Goal: Task Accomplishment & Management: Use online tool/utility

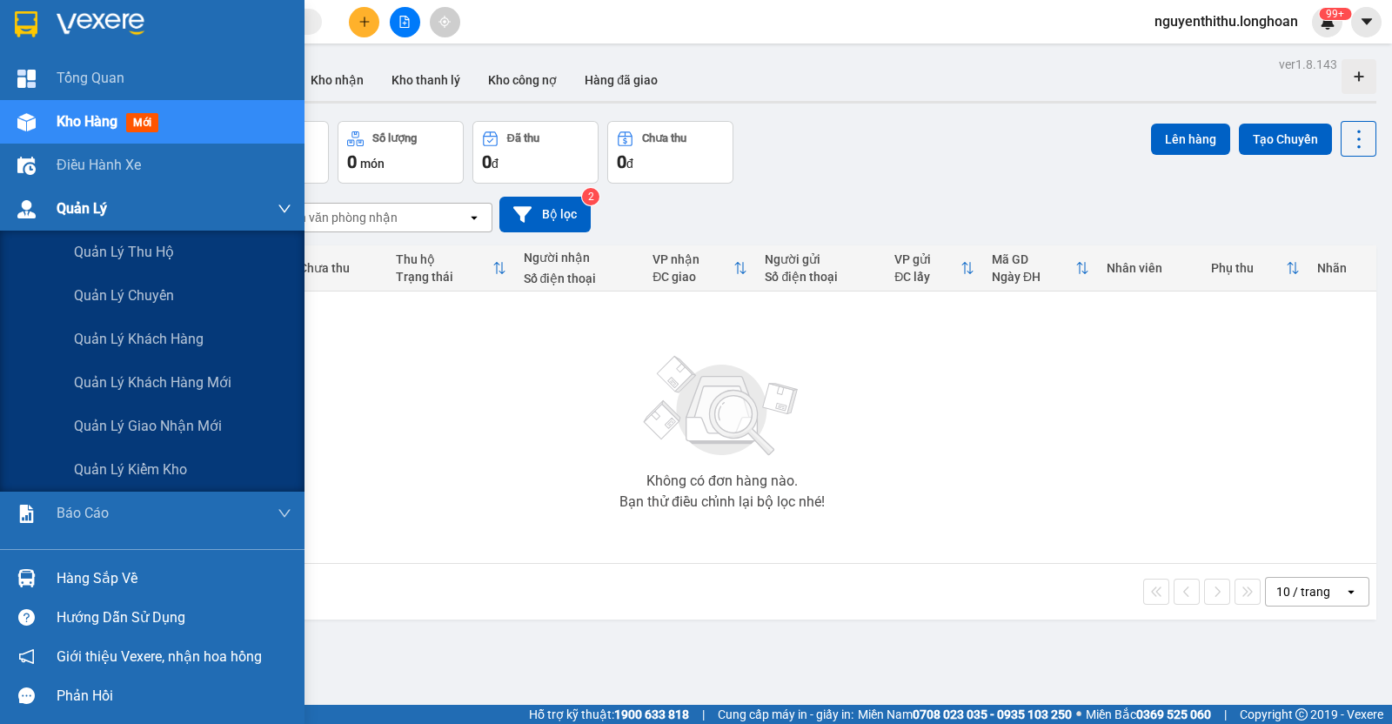
click at [105, 218] on span "Quản Lý" at bounding box center [82, 209] width 50 height 22
click at [165, 427] on span "Quản lý giao nhận mới" at bounding box center [148, 426] width 148 height 22
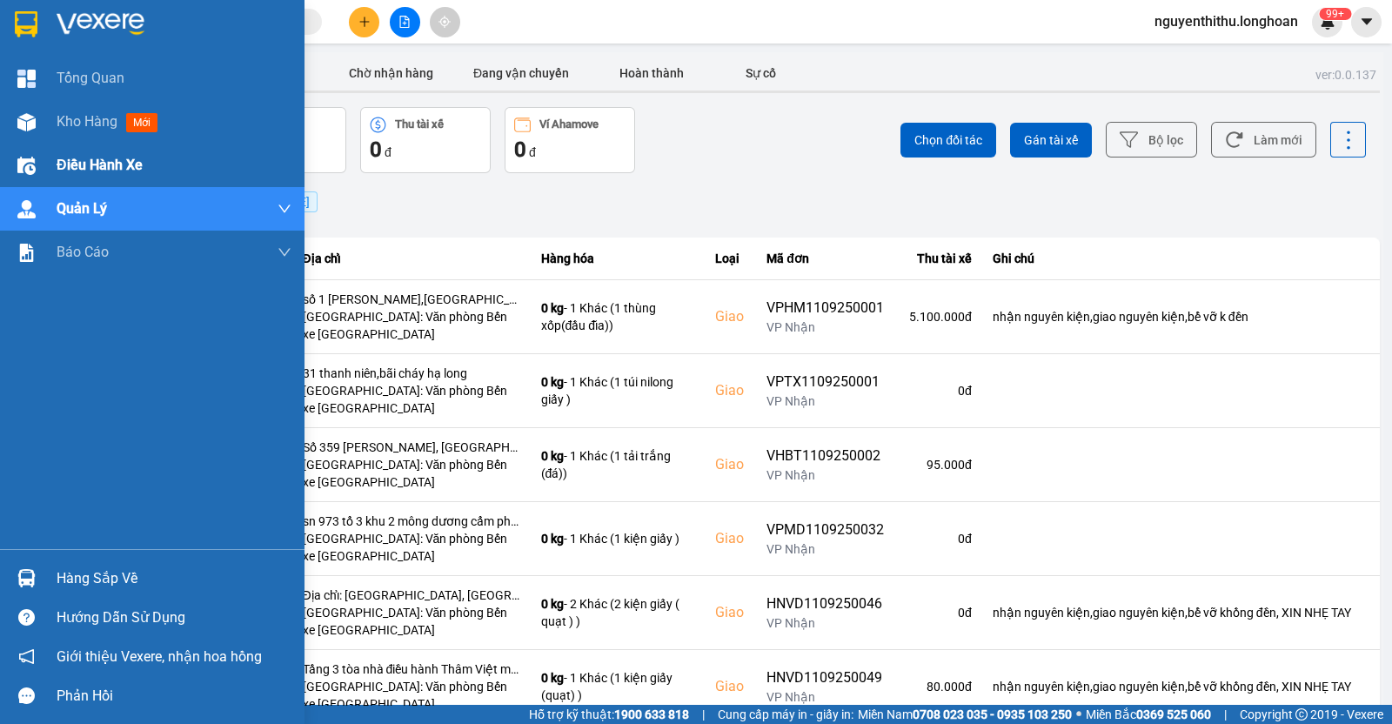
click at [91, 178] on div "Điều hành xe" at bounding box center [174, 166] width 235 height 44
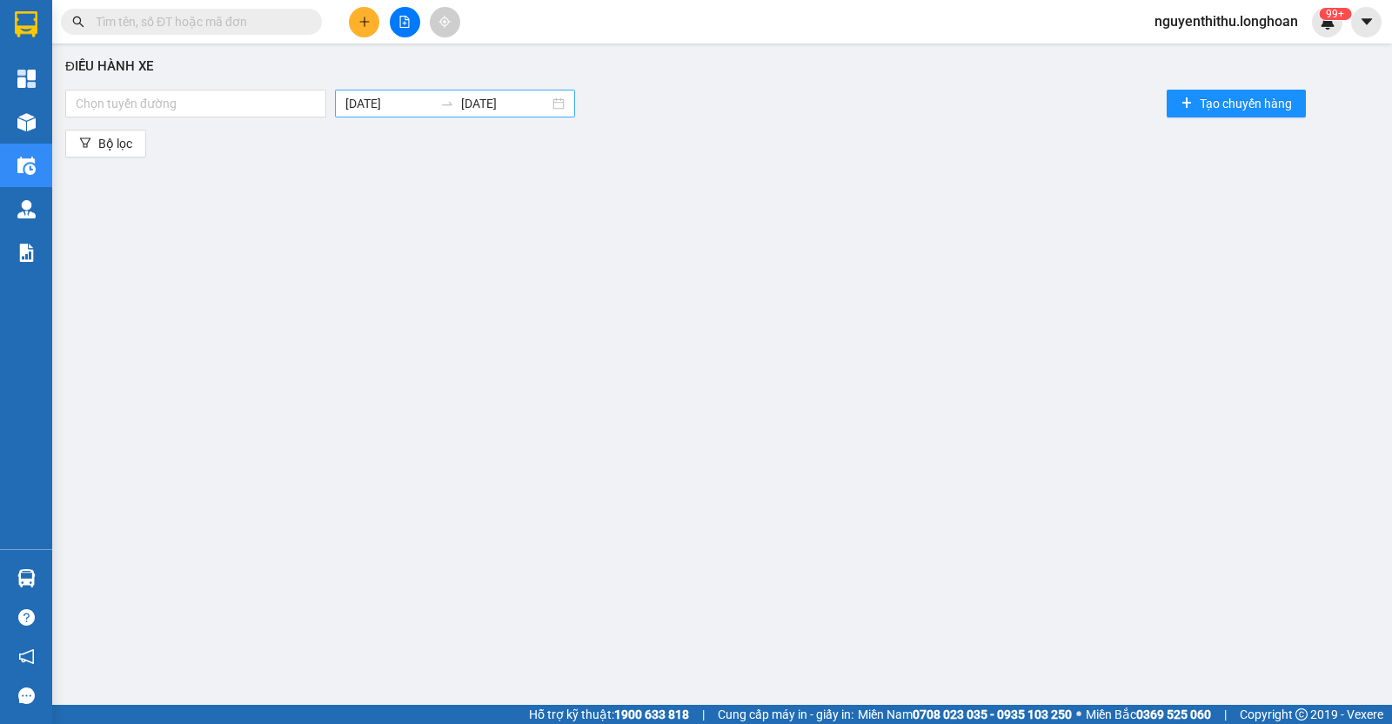
click at [417, 100] on input "12/09/2025" at bounding box center [389, 103] width 88 height 19
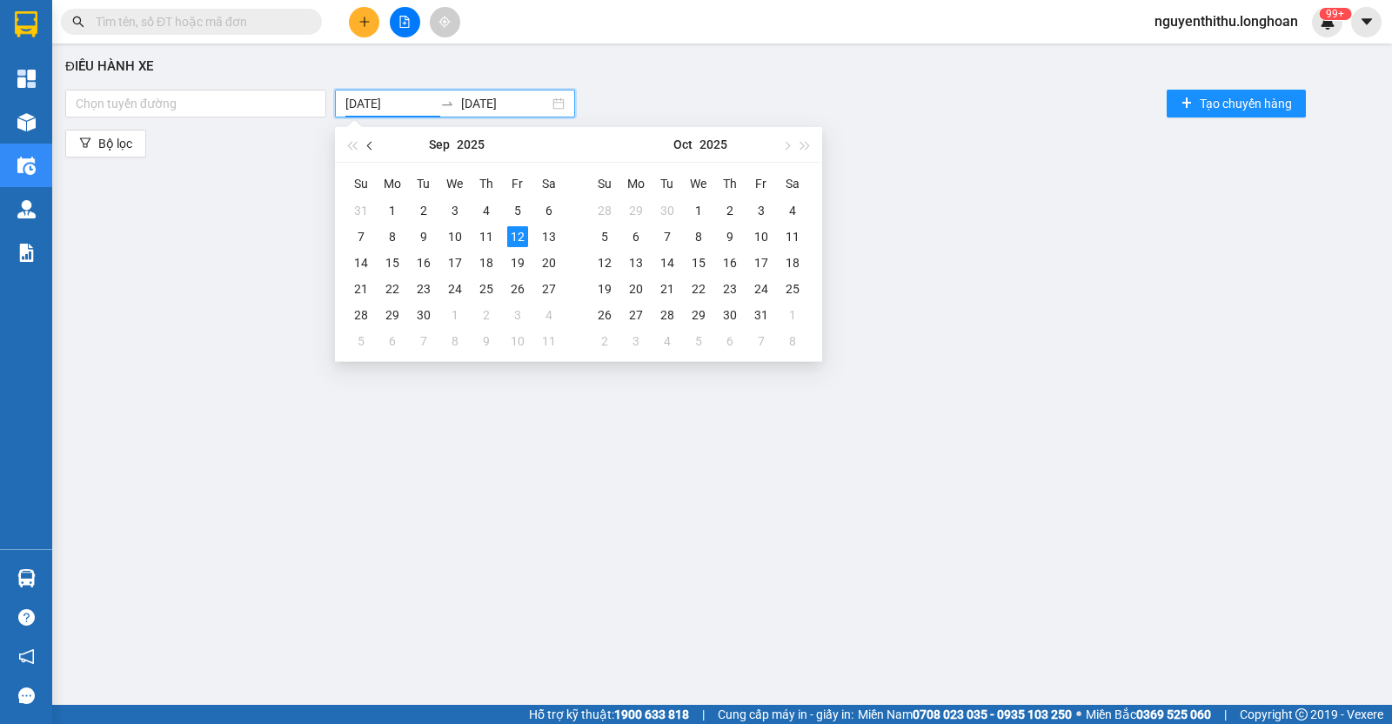
click at [368, 145] on span "button" at bounding box center [371, 145] width 9 height 9
type input "01/08/2025"
click at [518, 202] on div "1" at bounding box center [517, 210] width 21 height 21
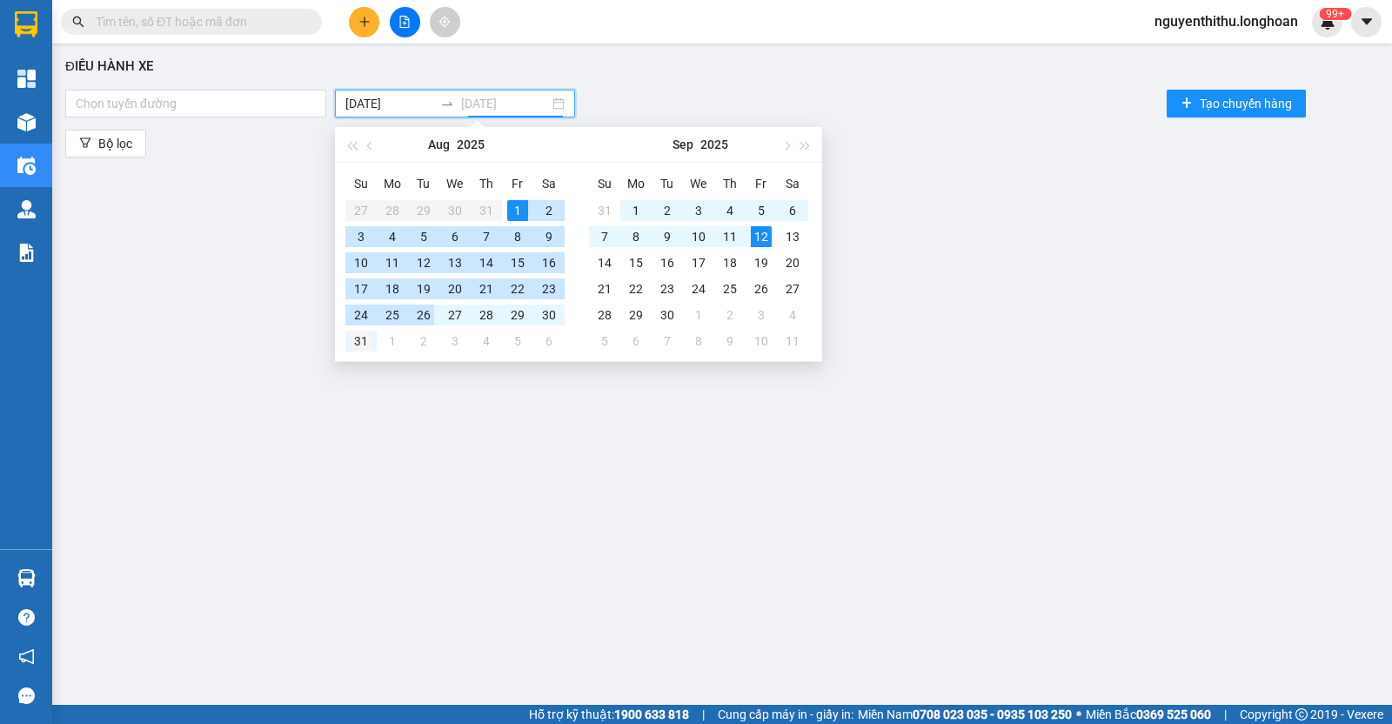
type input "31/08/2025"
click at [358, 335] on div "31" at bounding box center [361, 341] width 21 height 21
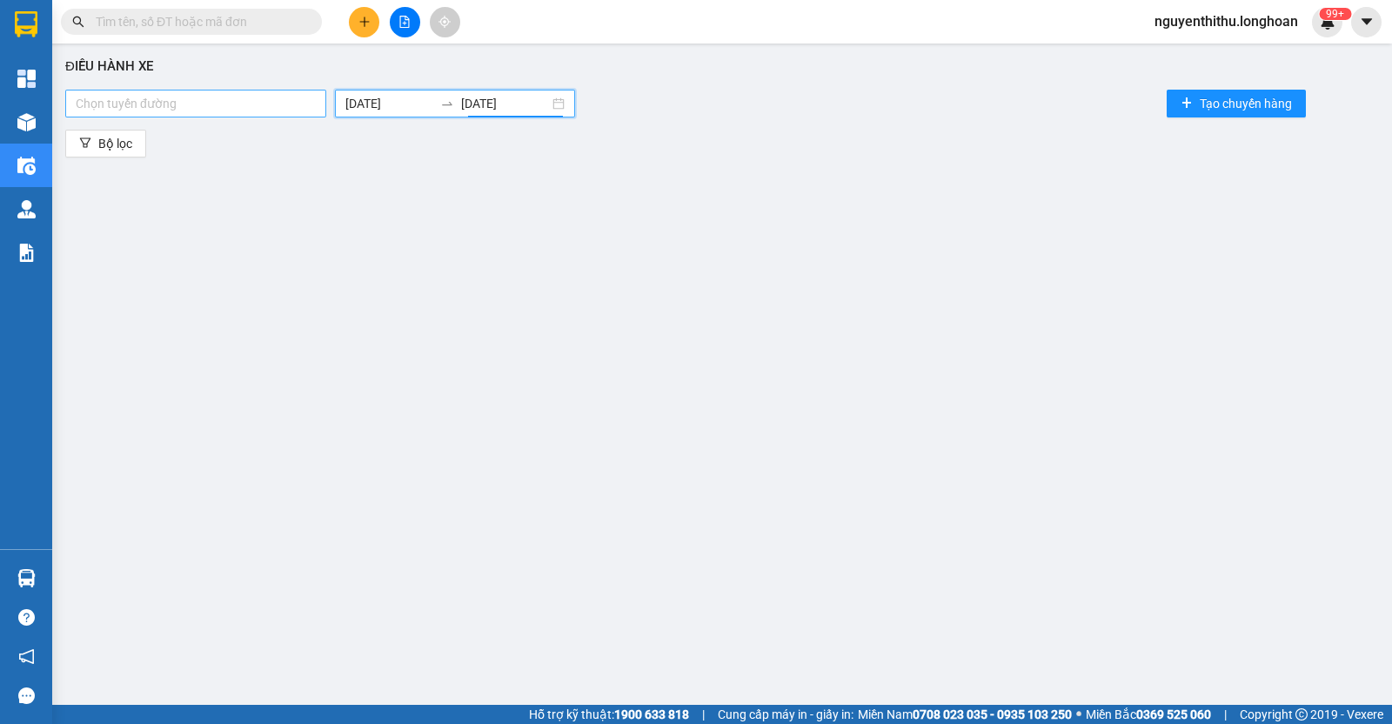
click at [193, 99] on div at bounding box center [196, 103] width 252 height 21
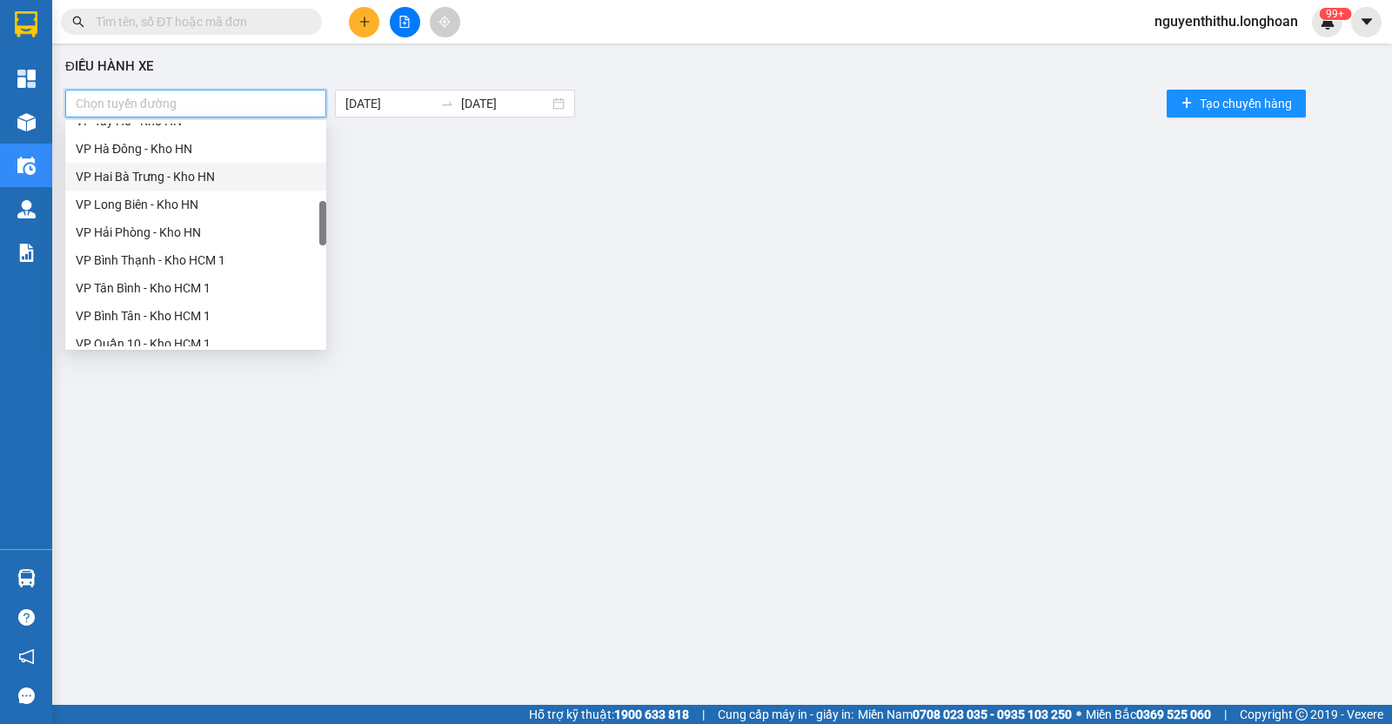
scroll to position [544, 0]
click at [206, 158] on div "VP Bình Thạnh - Kho HCM 1" at bounding box center [196, 150] width 240 height 19
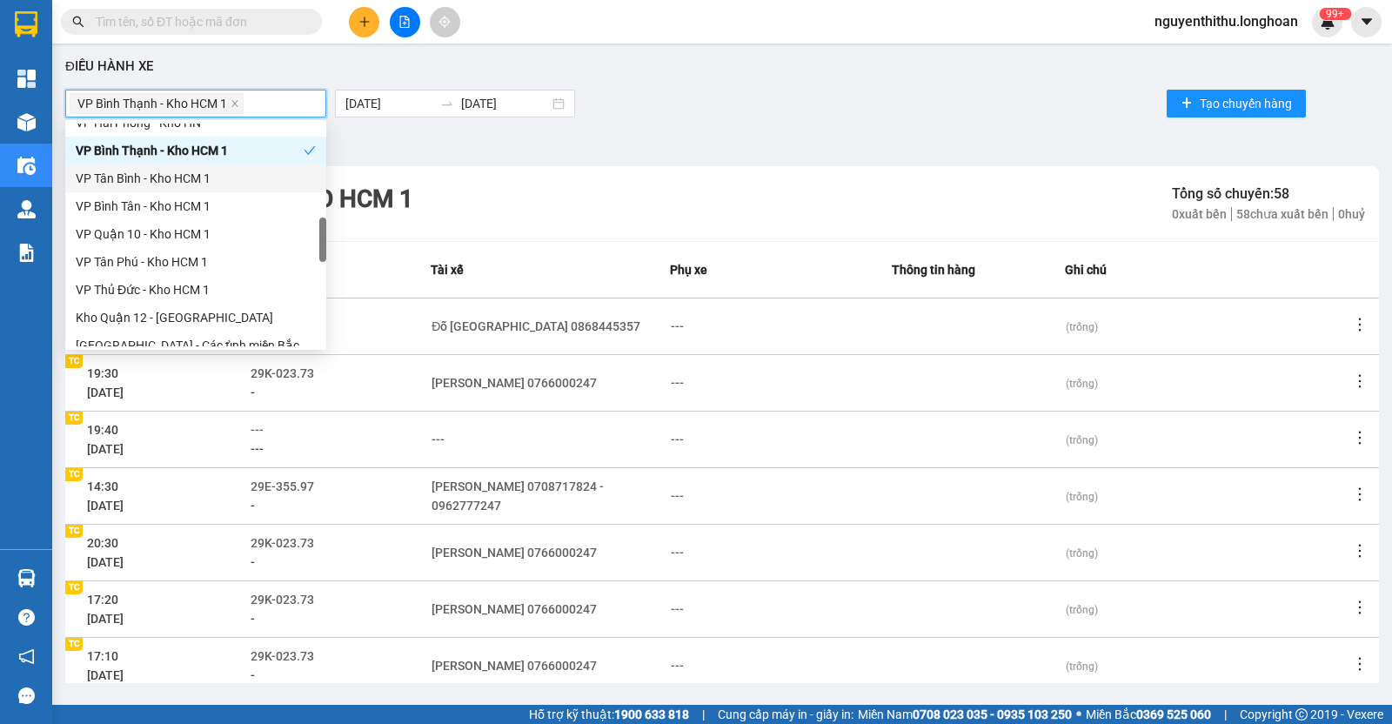
click at [209, 176] on div "VP Tân Bình - Kho HCM 1" at bounding box center [196, 178] width 240 height 19
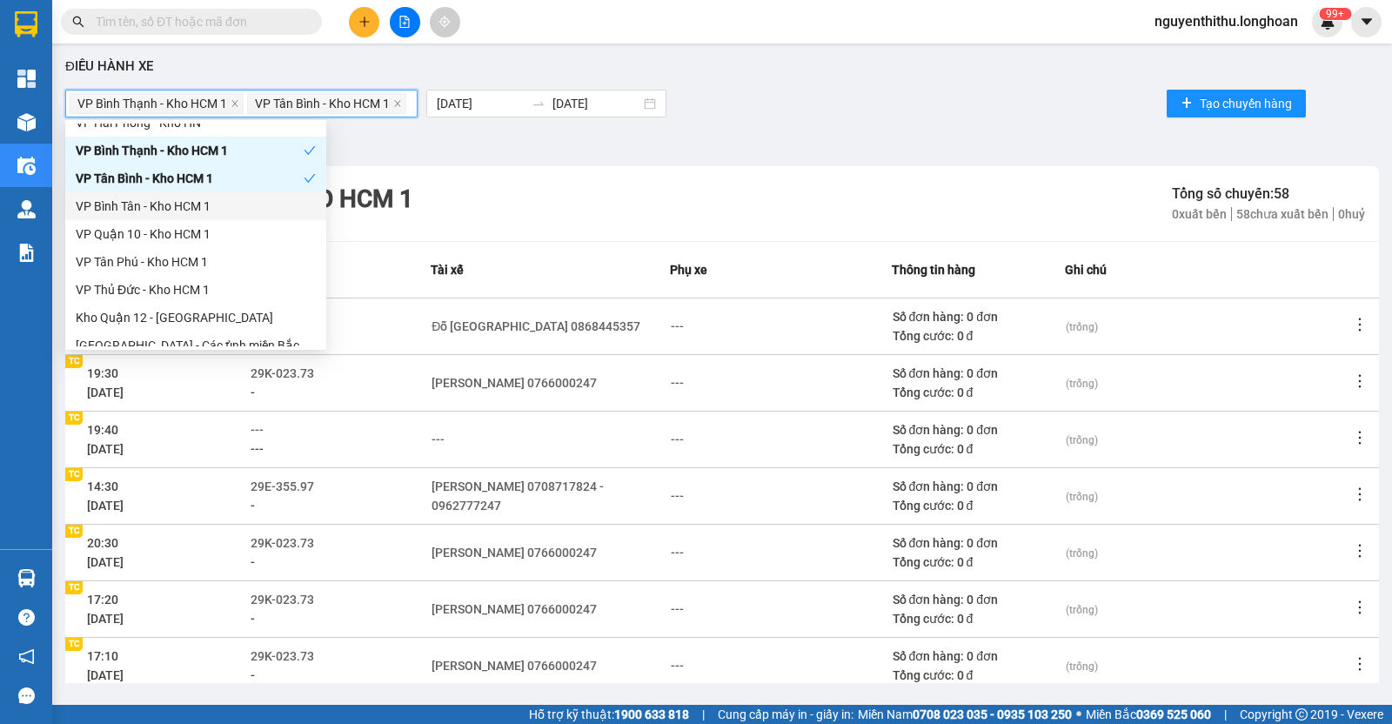
click at [209, 217] on div "VP Bình Tân - Kho HCM 1" at bounding box center [195, 206] width 261 height 28
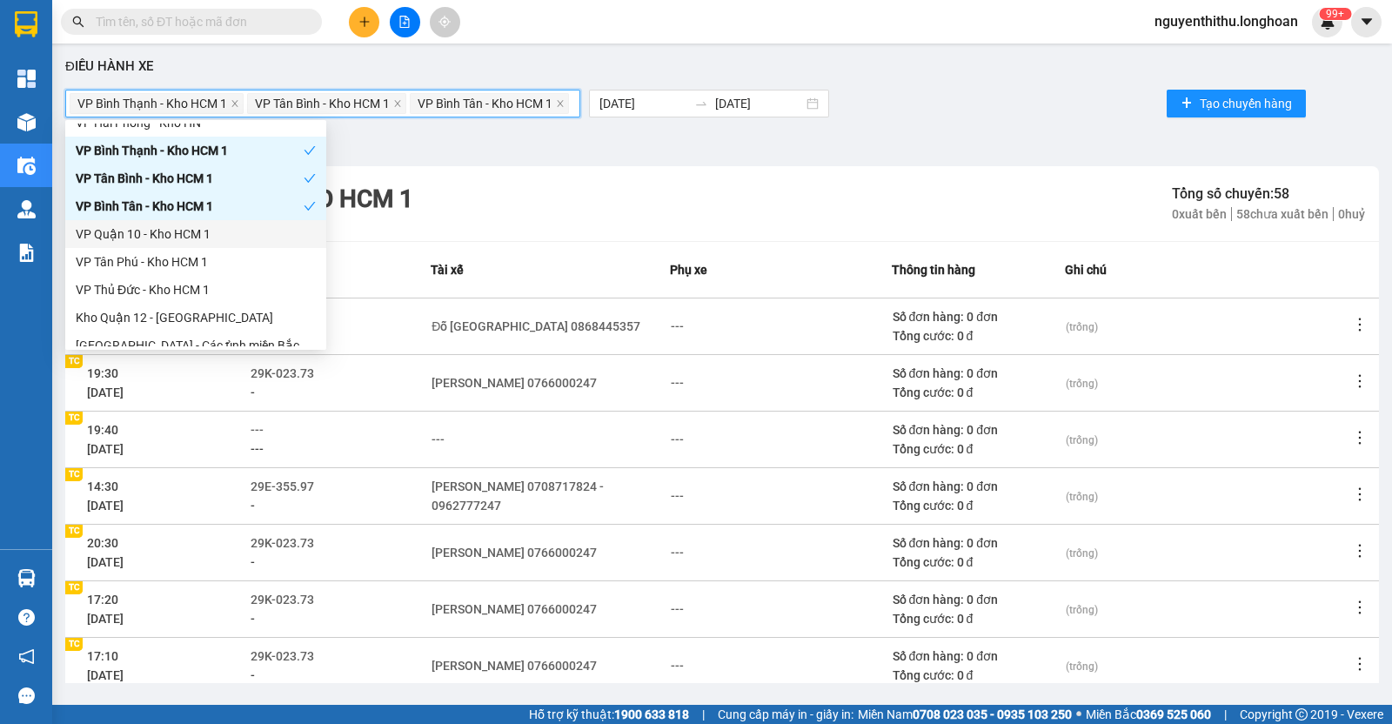
click at [211, 248] on div "VP Hải Phòng - Kho HN VP Bình Thạnh - Kho HCM 1 VP Tân Bình - Kho HCM 1 VP Bình…" at bounding box center [195, 248] width 261 height 278
drag, startPoint x: 210, startPoint y: 275, endPoint x: 209, endPoint y: 288, distance: 13.1
click at [210, 277] on div "VP Thủ Đức - Kho HCM 1" at bounding box center [195, 290] width 261 height 28
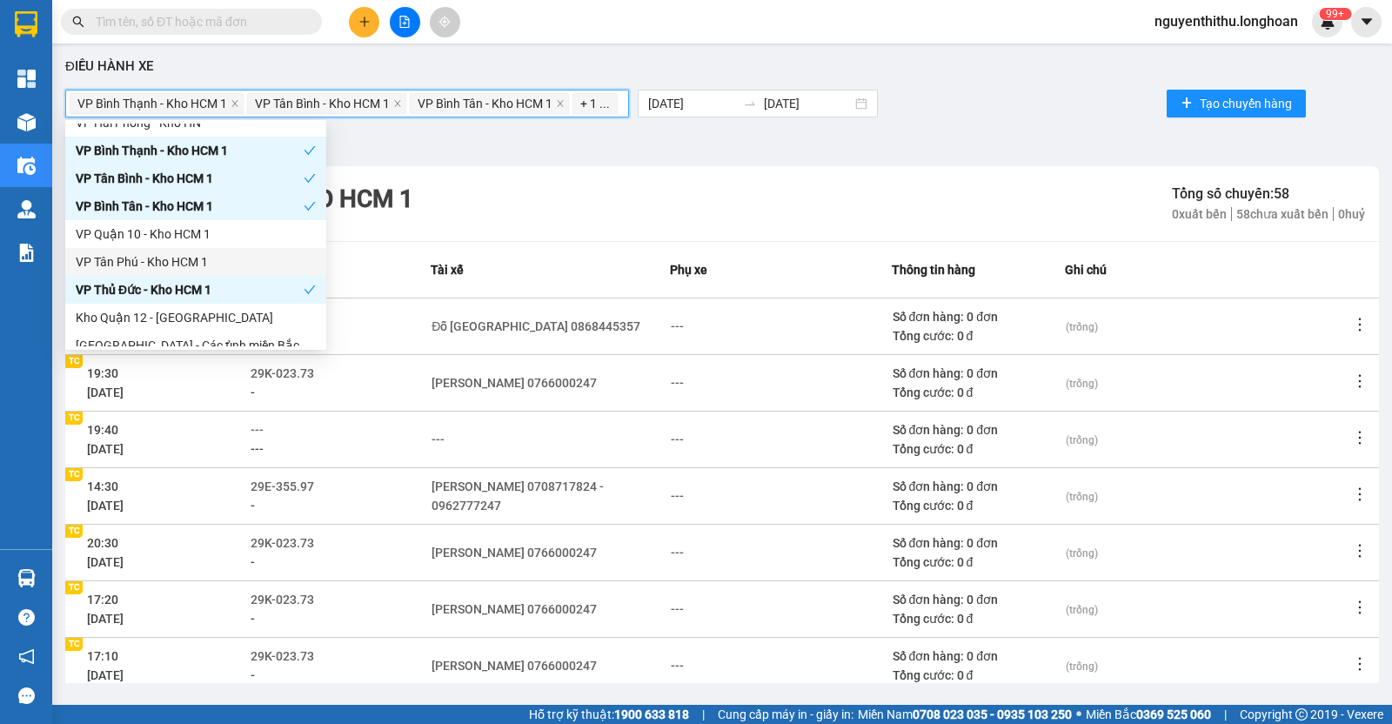
click at [211, 258] on div "VP Tân Phú - Kho HCM 1" at bounding box center [196, 261] width 240 height 19
click at [213, 233] on div "VP Quận 10 - Kho HCM 1" at bounding box center [196, 234] width 240 height 19
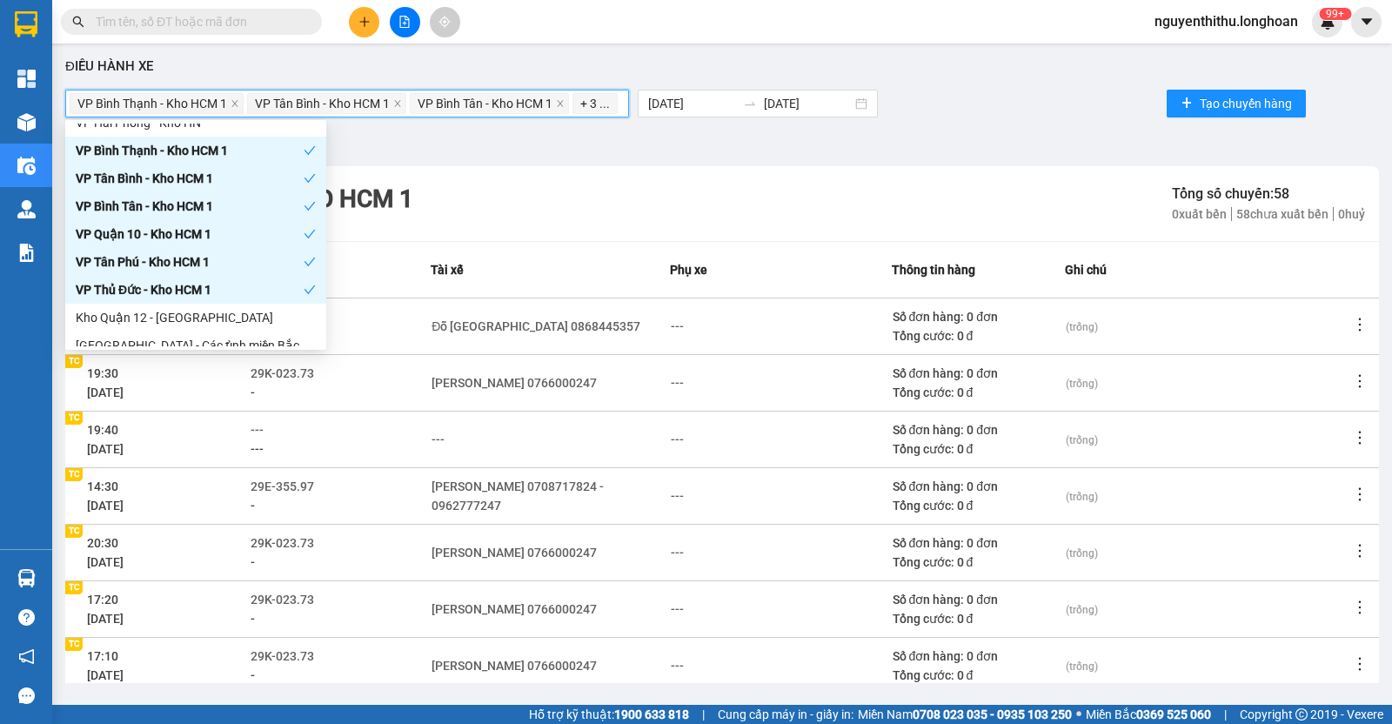
scroll to position [653, 0]
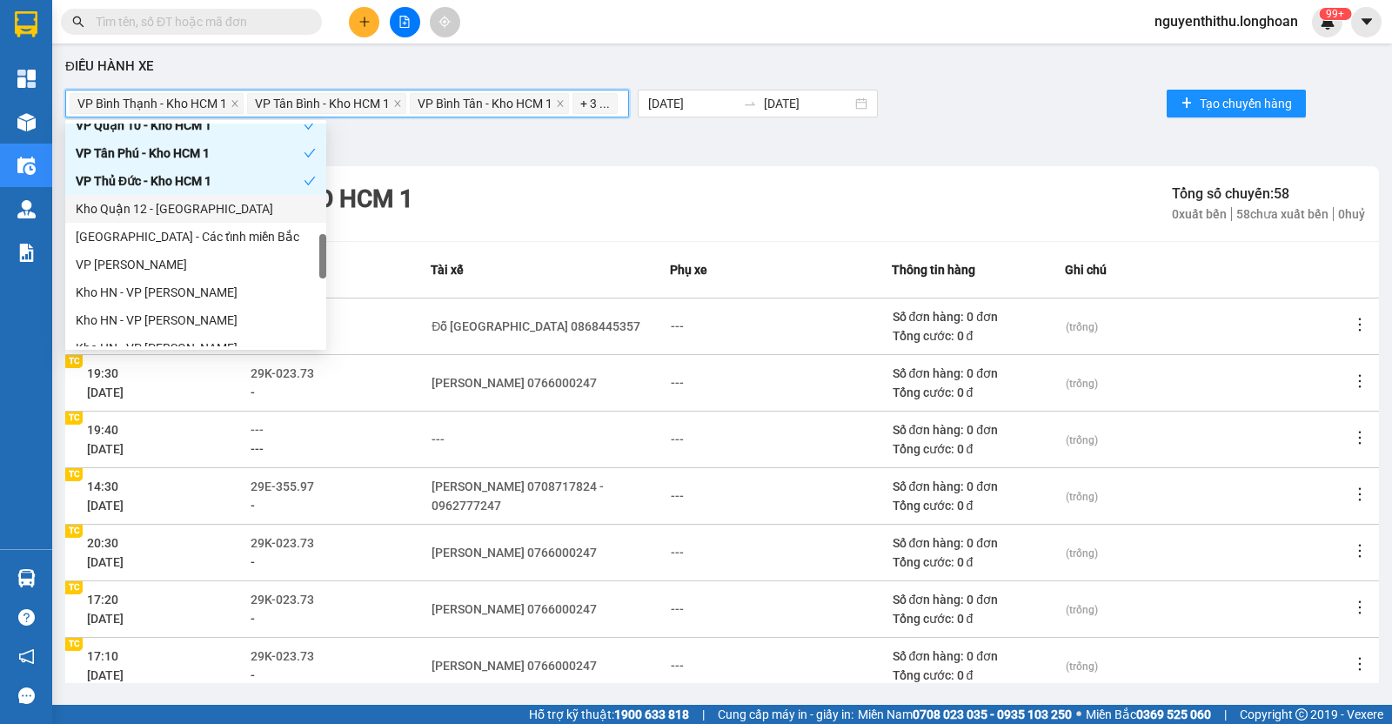
click at [227, 211] on div "Kho Quận 12 - Kho Thủ Đức" at bounding box center [196, 208] width 240 height 19
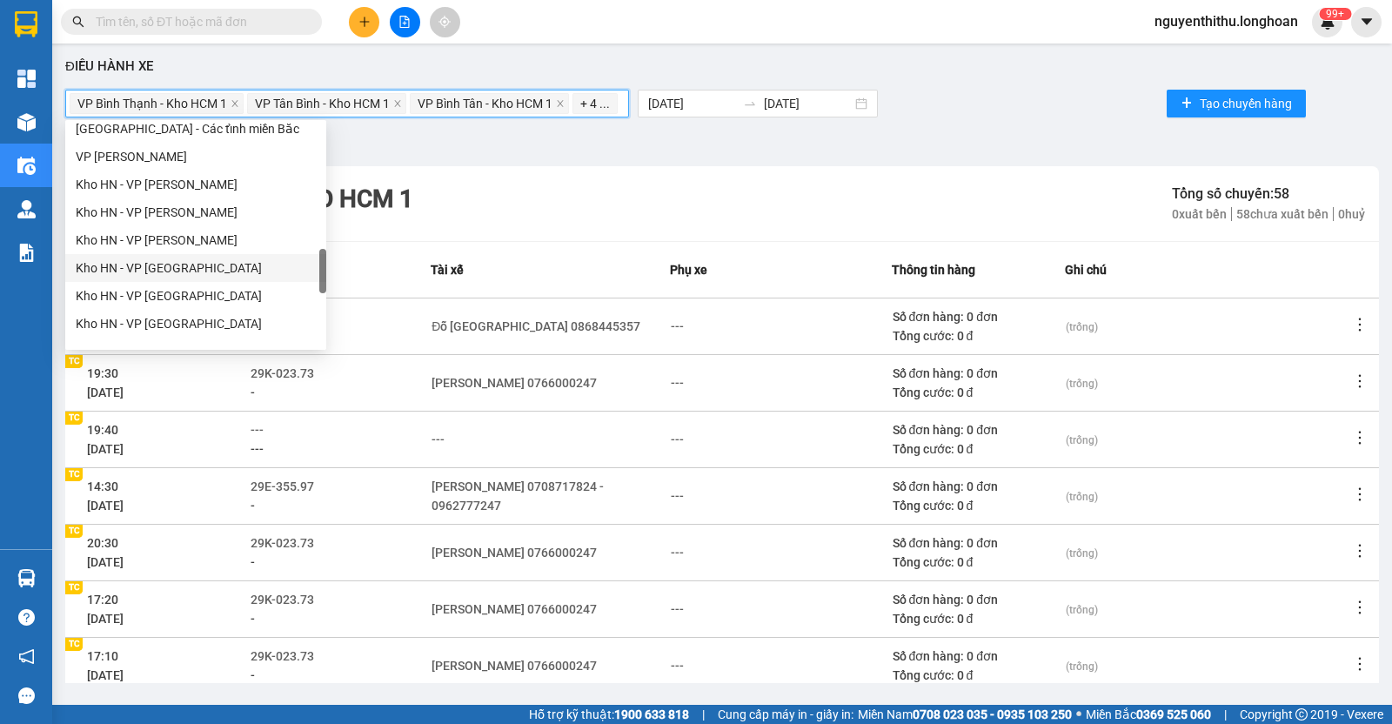
scroll to position [869, 0]
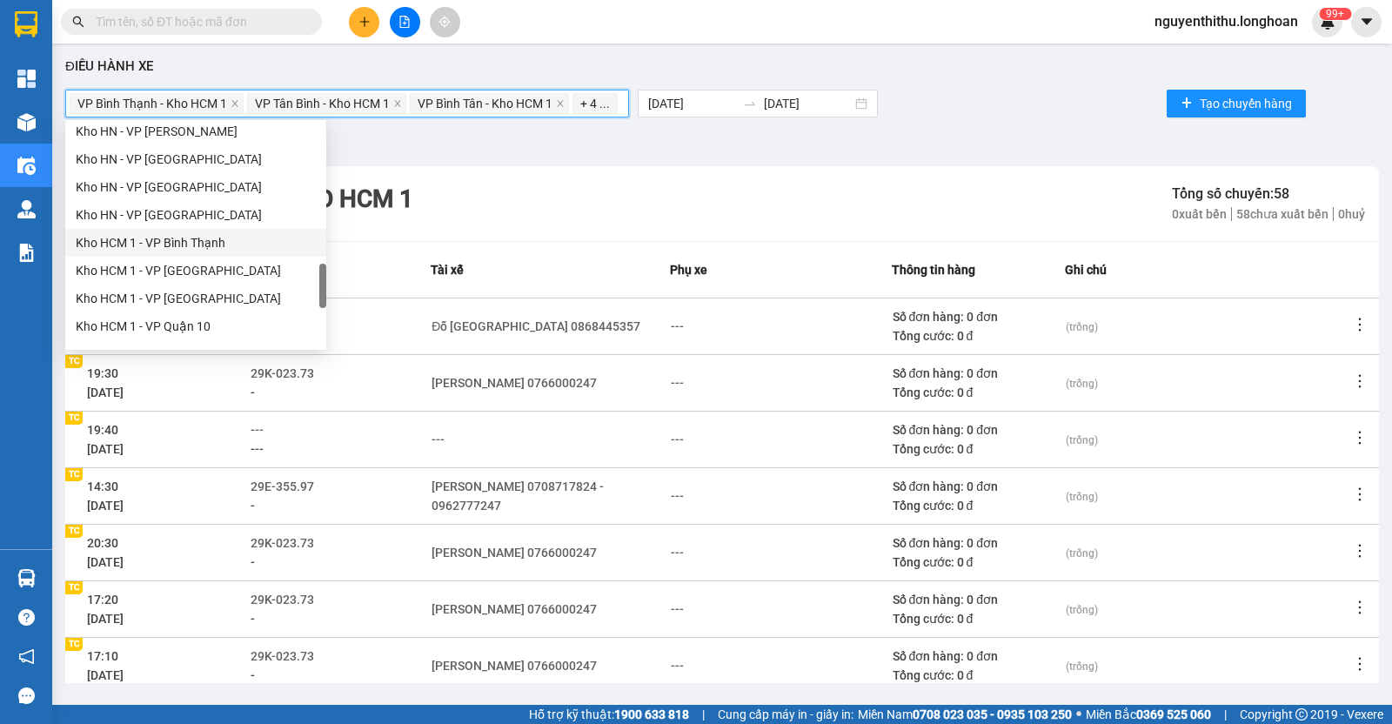
click at [208, 244] on div "Kho HCM 1 - VP Bình Thạnh" at bounding box center [196, 242] width 240 height 19
click at [208, 262] on div "Kho HCM 1 - VP Tân Bình" at bounding box center [196, 270] width 240 height 19
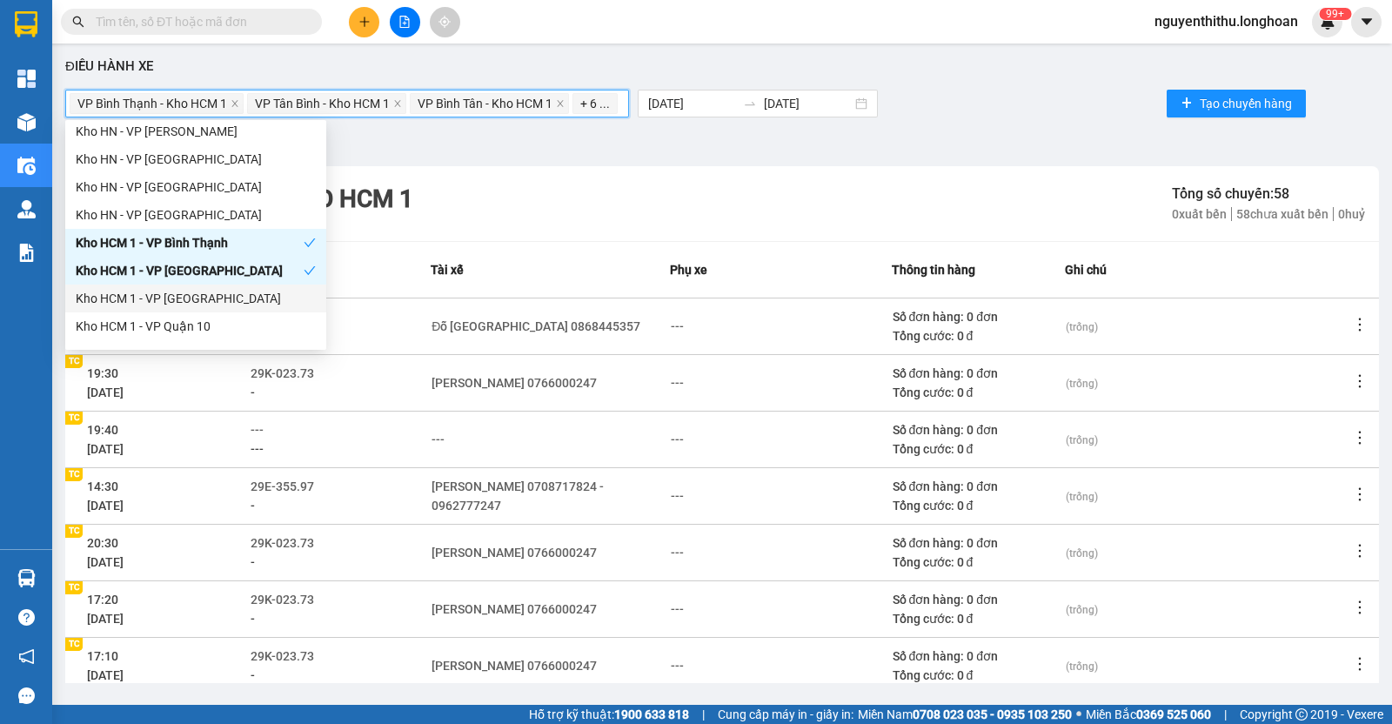
click at [209, 290] on div "Kho HCM 1 - VP Bình Tân" at bounding box center [196, 298] width 240 height 19
click at [213, 328] on div "Kho HCM 1 - VP Quận 10" at bounding box center [196, 326] width 240 height 19
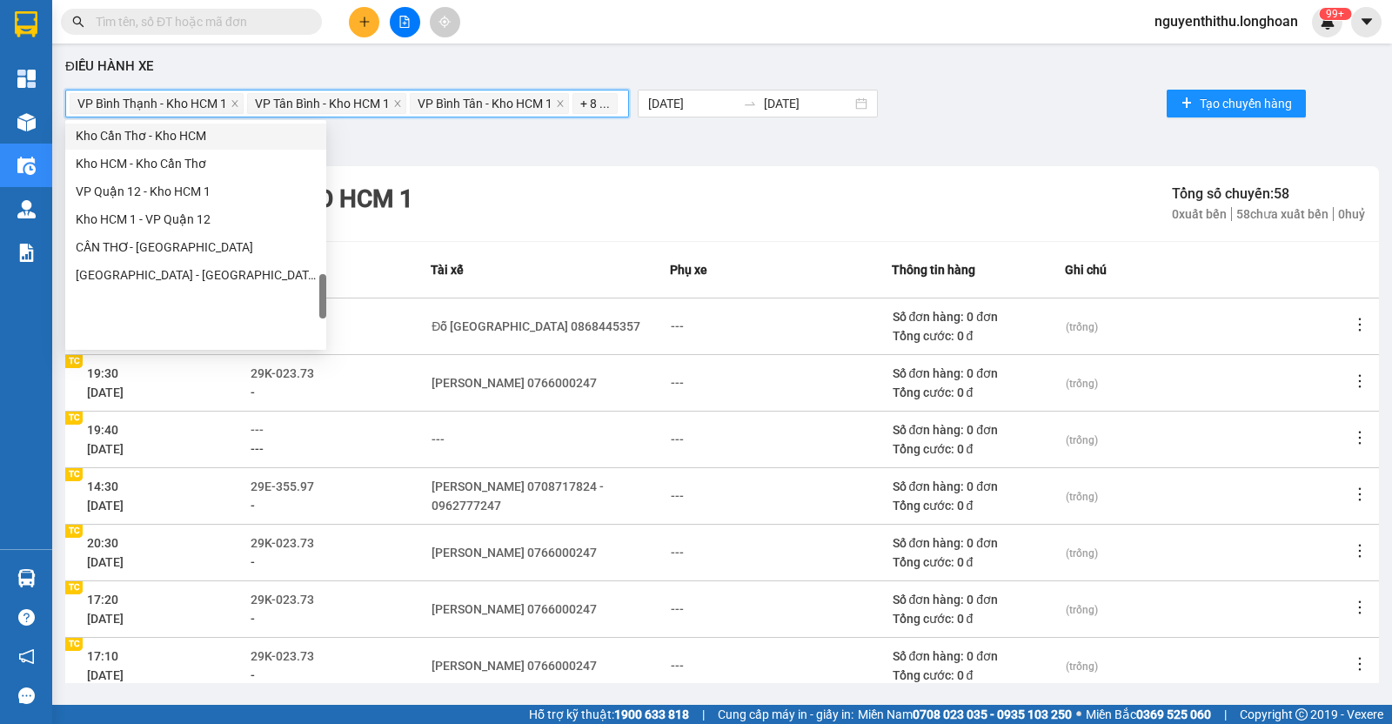
scroll to position [979, 0]
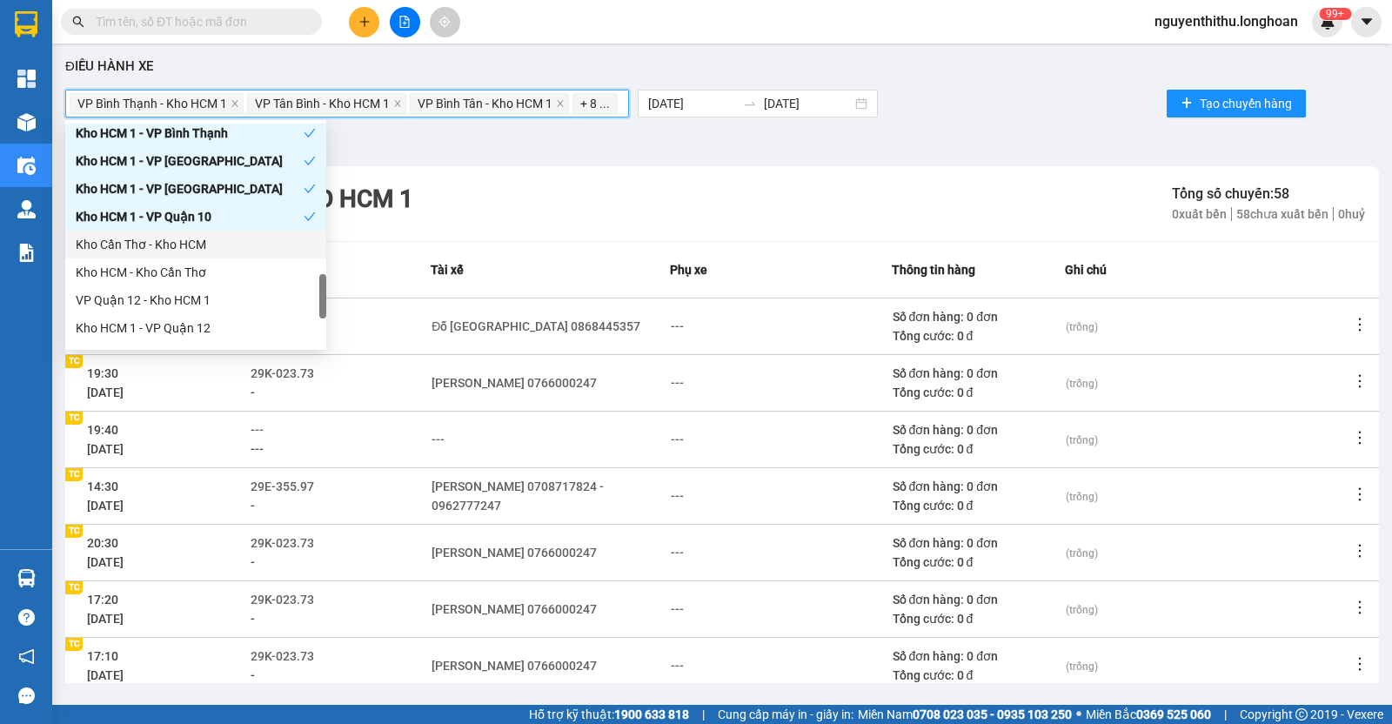
click at [233, 248] on div "Kho Cần Thơ - Kho HCM" at bounding box center [196, 244] width 240 height 19
click at [233, 275] on div "Kho HCM - Kho Cần Thơ" at bounding box center [196, 272] width 240 height 19
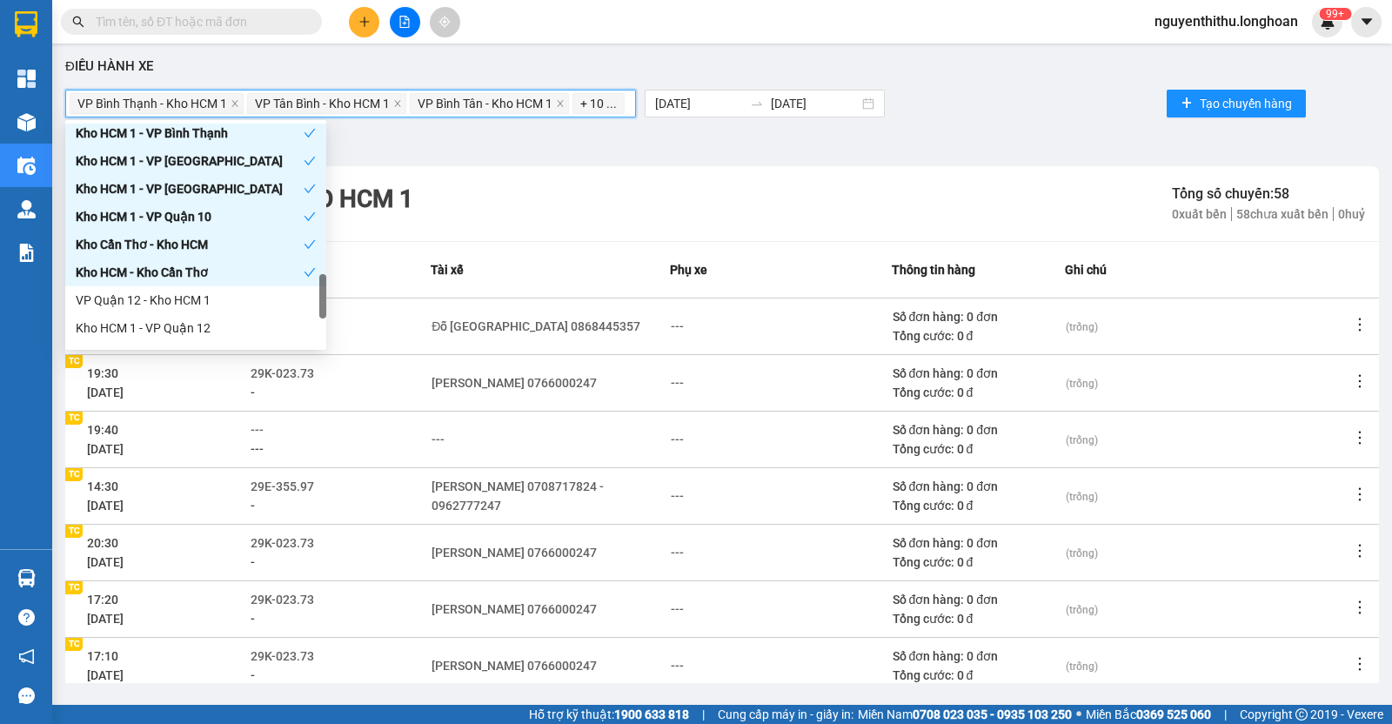
click at [233, 275] on div "Kho HCM - Kho Cần Thơ" at bounding box center [190, 272] width 228 height 19
click at [233, 275] on div "Kho HCM - Kho Cần Thơ" at bounding box center [196, 272] width 240 height 19
click at [226, 306] on div "VP Quận 12 - Kho HCM 1" at bounding box center [196, 300] width 240 height 19
click at [222, 325] on div "Kho HCM 1 - VP Quận 12" at bounding box center [196, 328] width 240 height 19
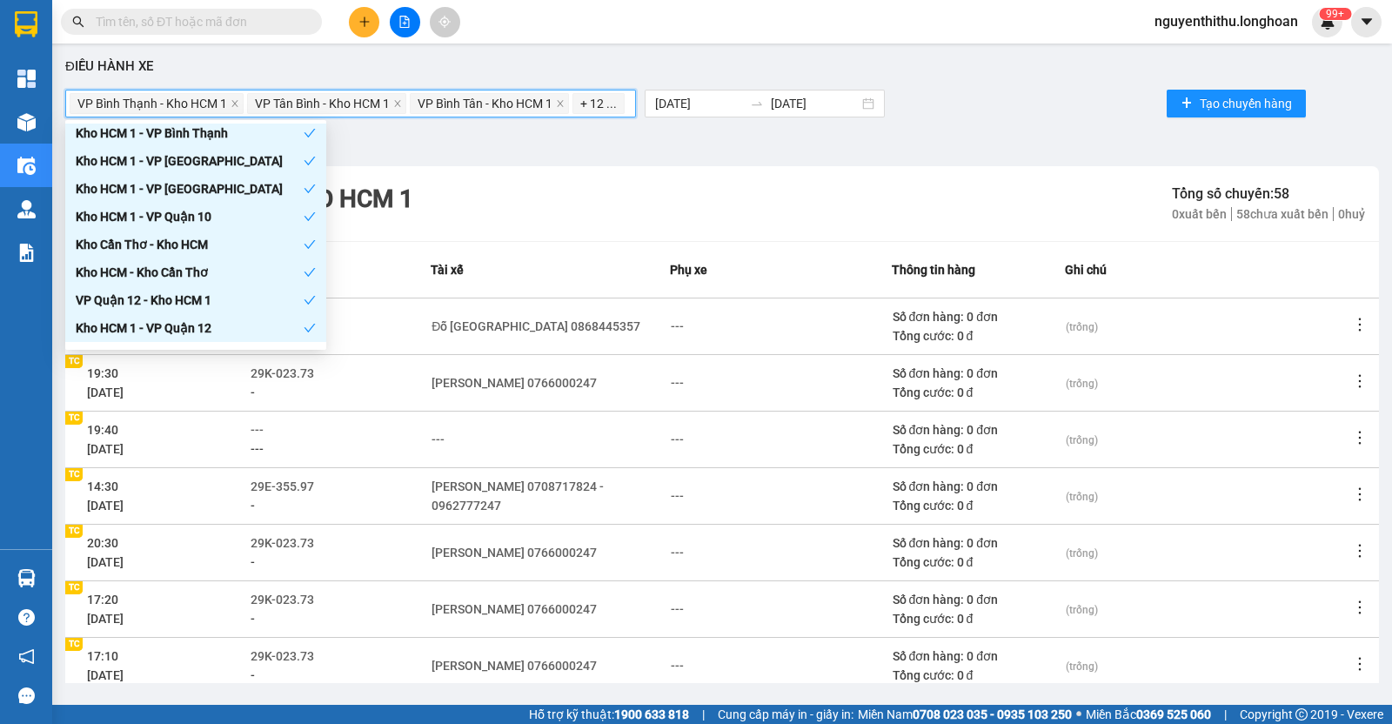
scroll to position [1088, 0]
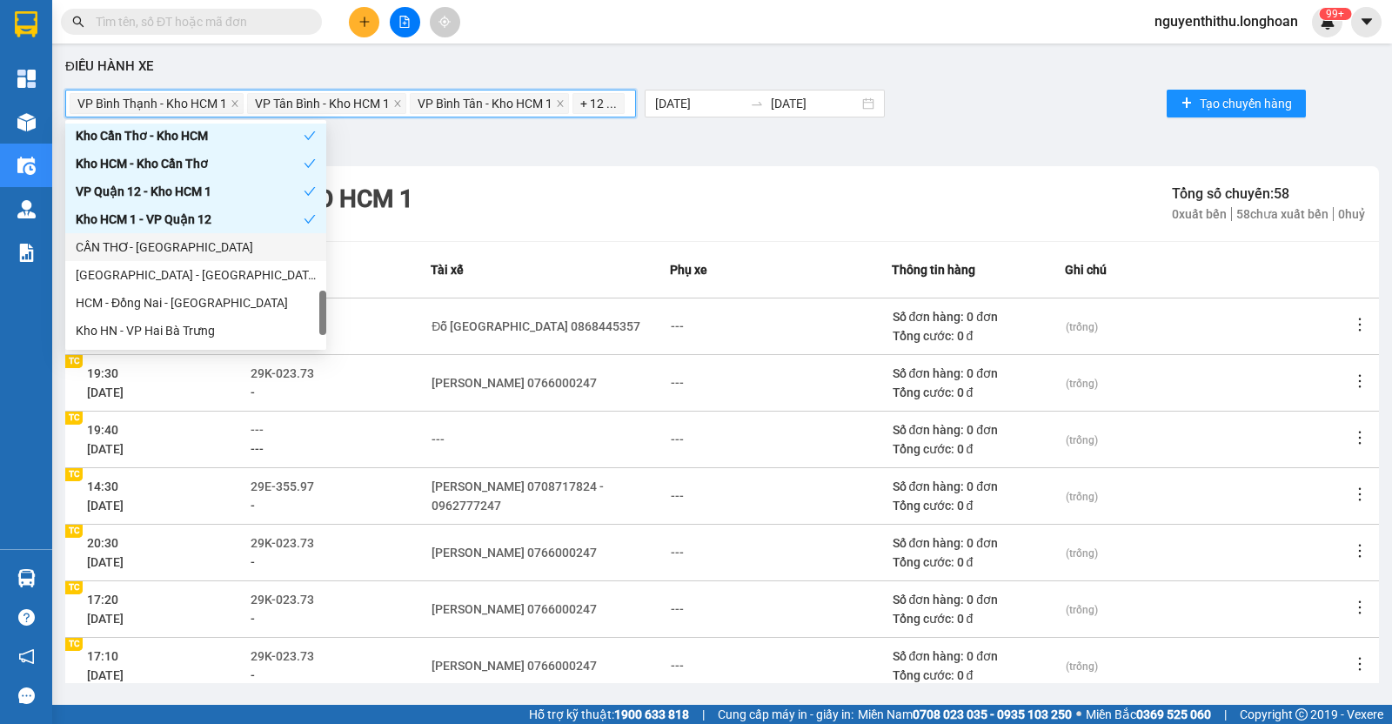
click at [237, 247] on div "CẦN THƠ- SÀI GÒN" at bounding box center [196, 247] width 240 height 19
click at [234, 269] on div "SÀI GÒN - CẦN THƠ" at bounding box center [196, 274] width 240 height 19
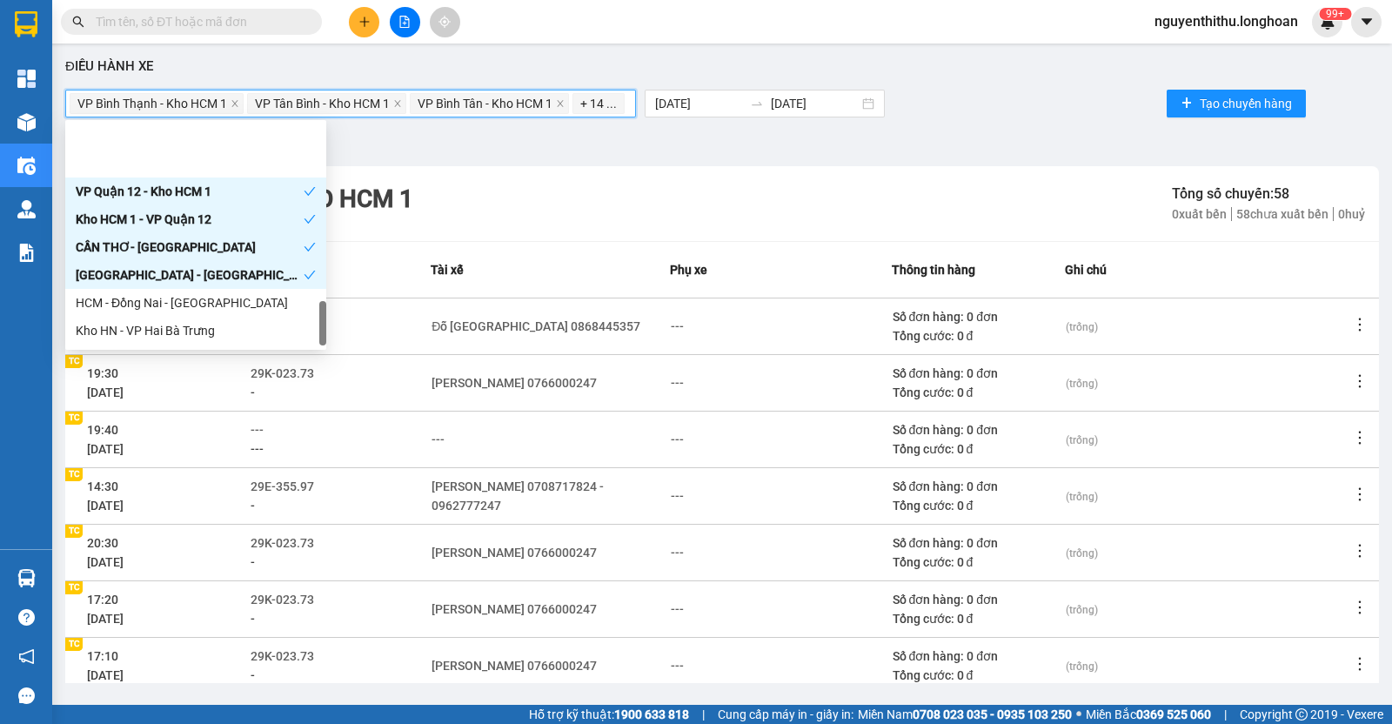
scroll to position [1170, 0]
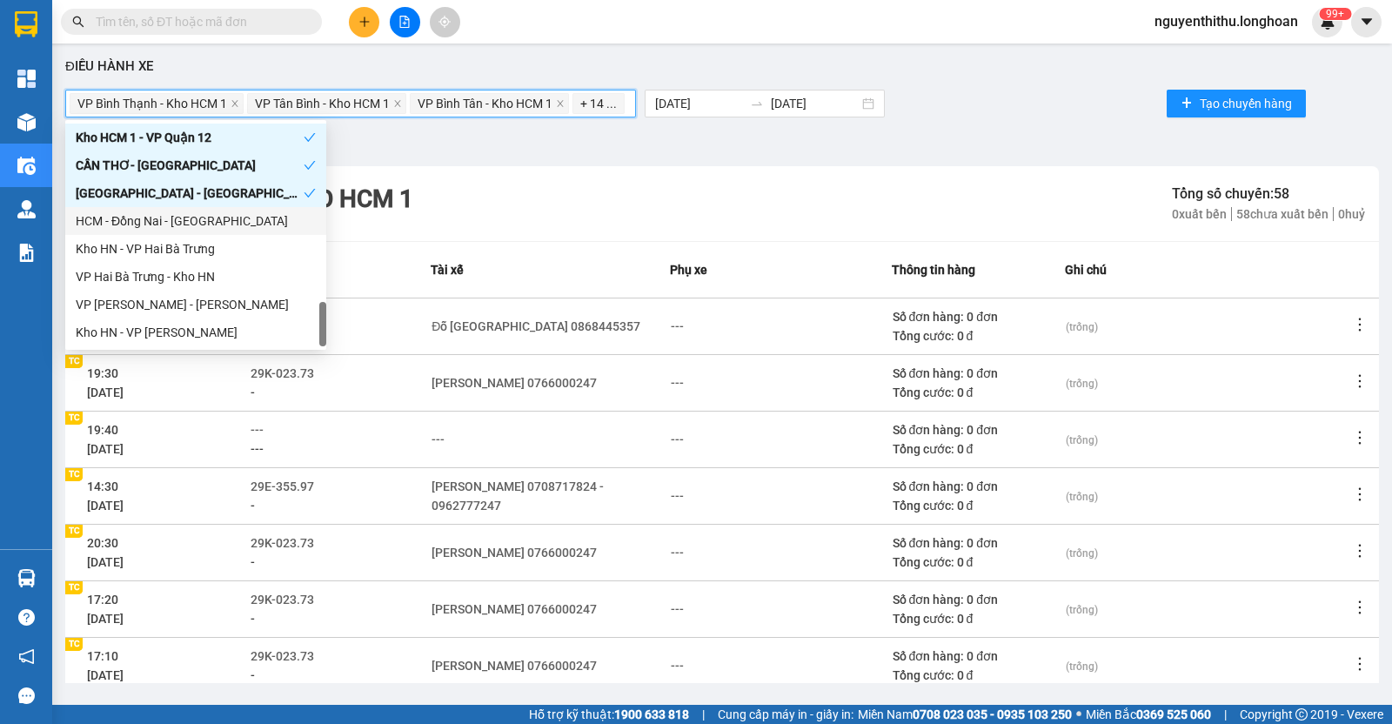
click at [231, 228] on div "HCM - Đồng Nai - Lâm Đồng" at bounding box center [196, 220] width 240 height 19
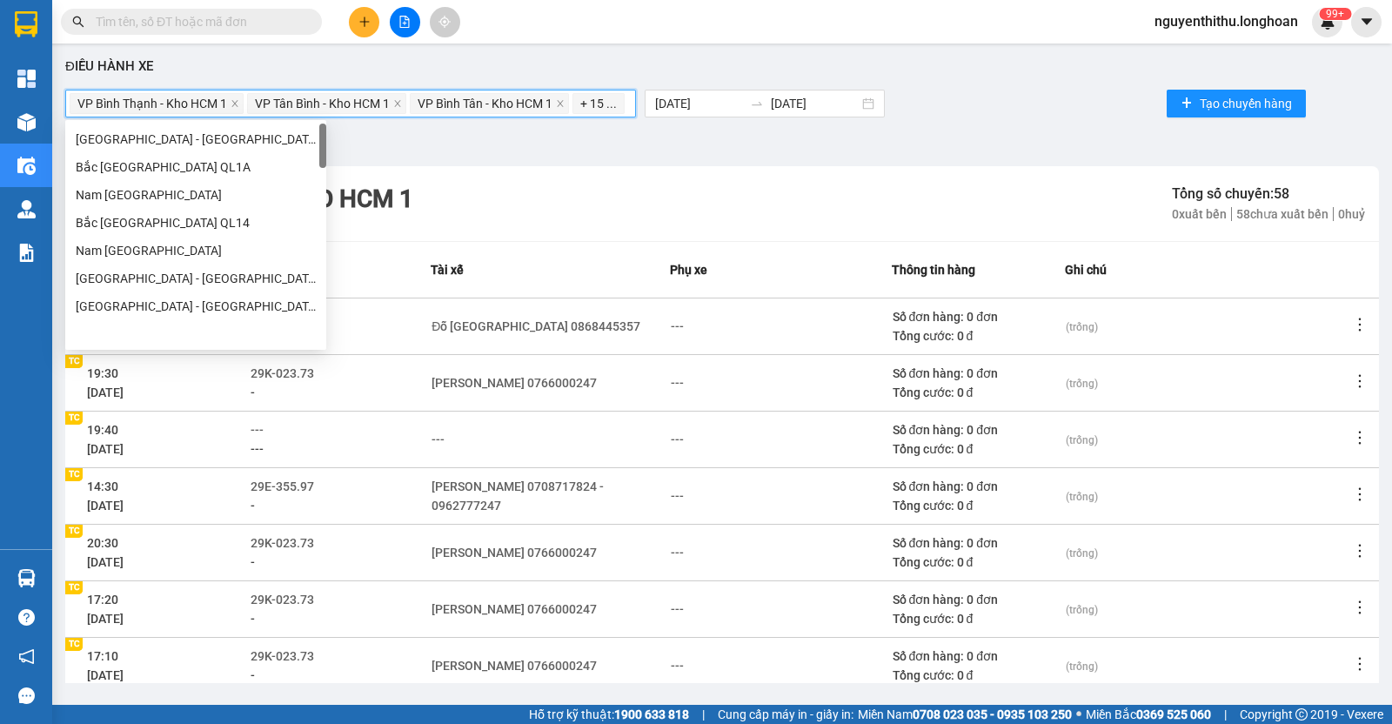
scroll to position [0, 0]
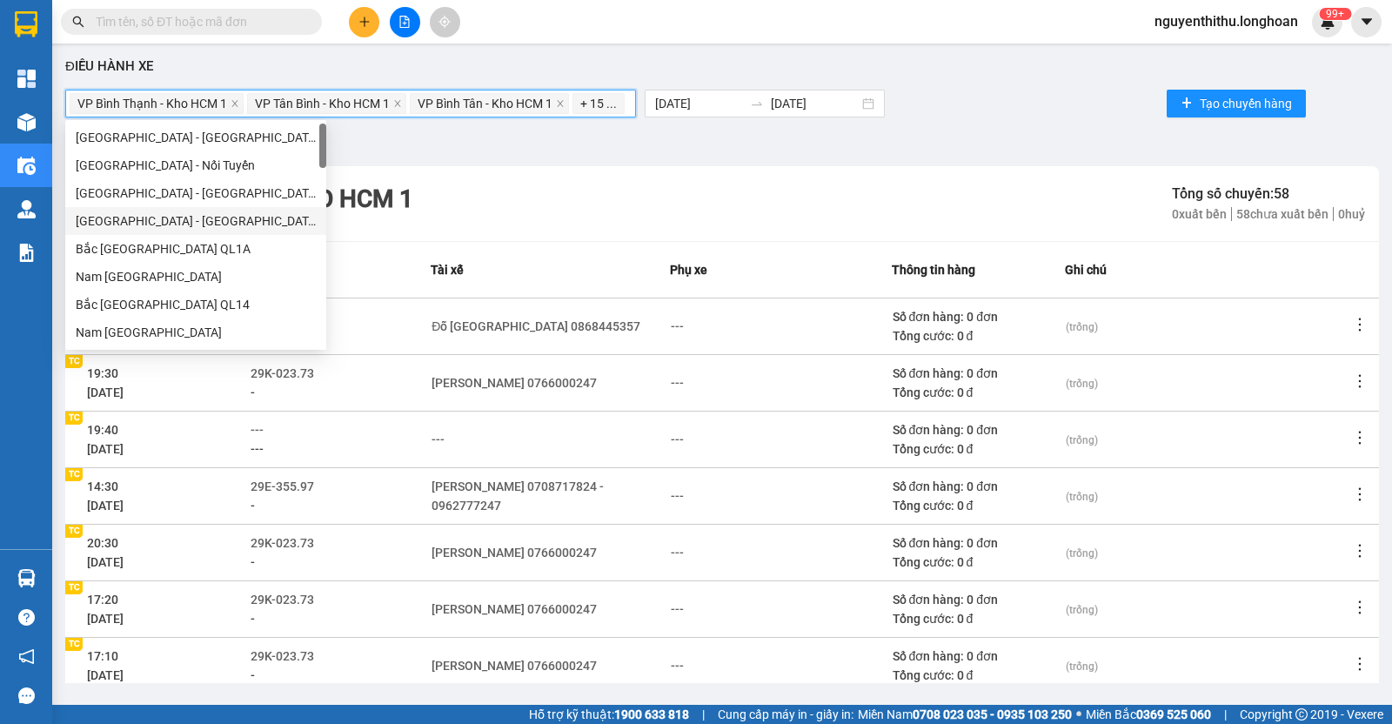
click at [175, 225] on div "Hà Nội - Hồ Chí Minh" at bounding box center [196, 220] width 240 height 19
click at [1037, 62] on div "Điều hành xe" at bounding box center [722, 67] width 1314 height 21
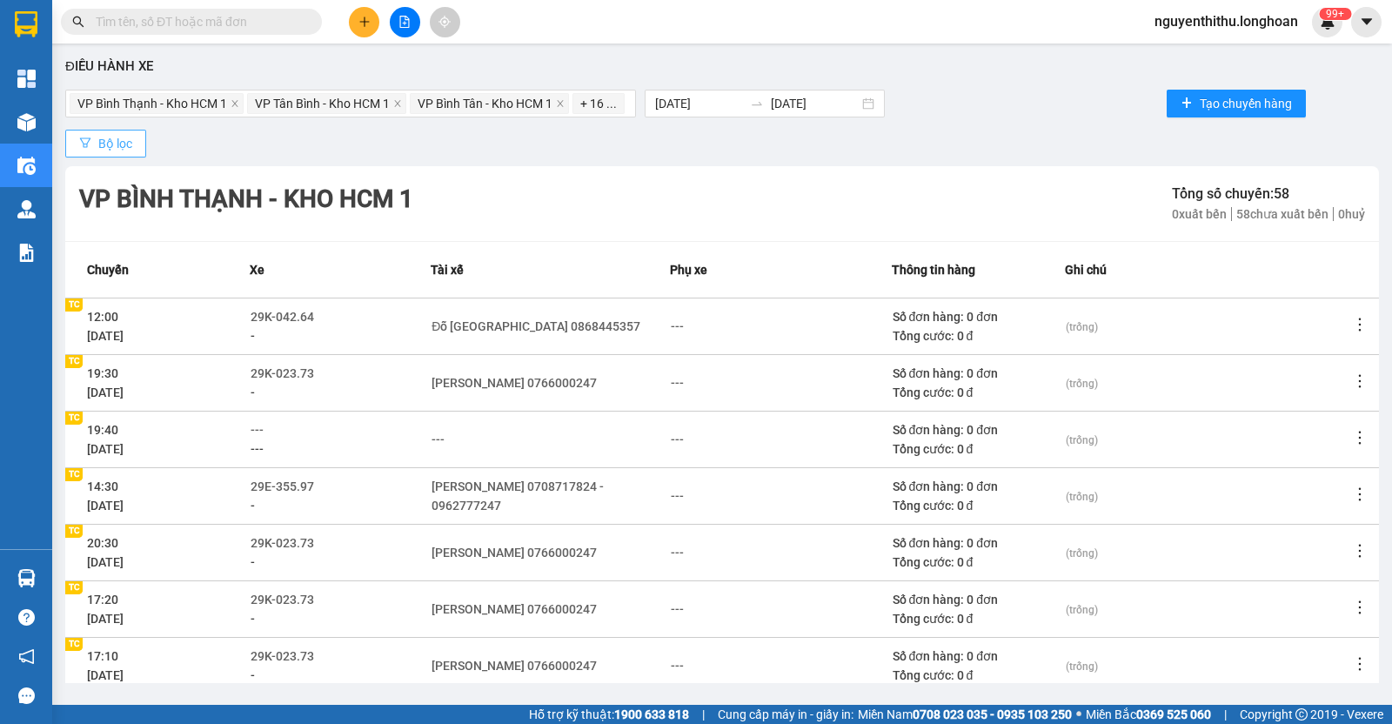
click at [106, 137] on span "Bộ lọc" at bounding box center [115, 143] width 34 height 19
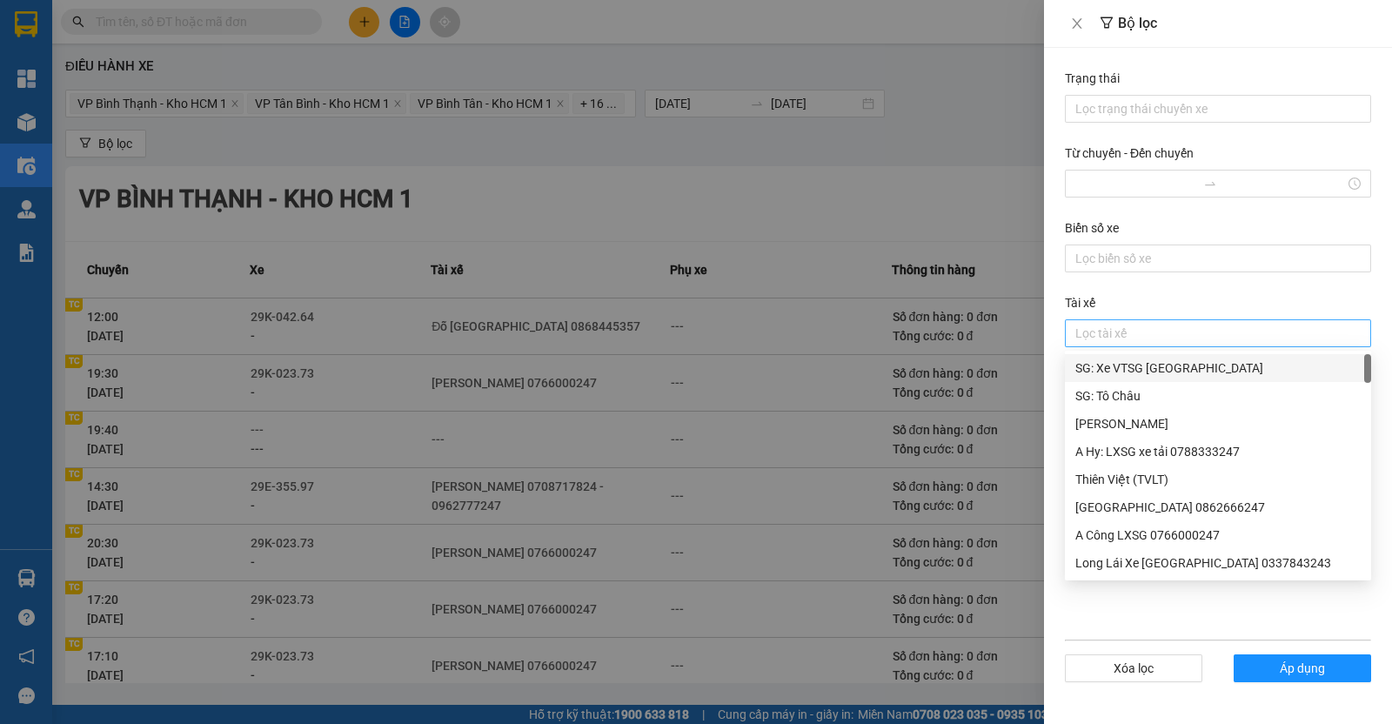
click at [1112, 341] on div at bounding box center [1219, 333] width 298 height 21
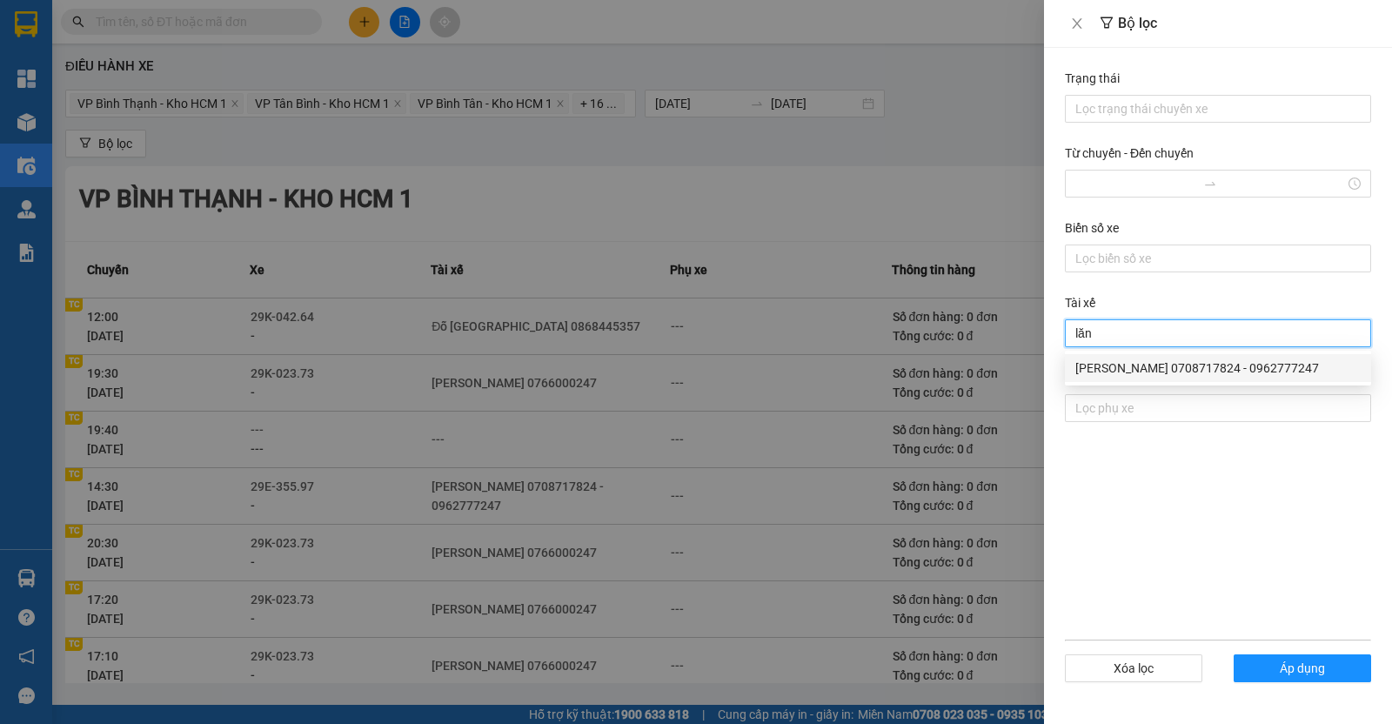
type input "lăng"
click at [1184, 367] on div "BÙI VĂN LĂNG 0708717824 - 0962777247" at bounding box center [1218, 368] width 285 height 19
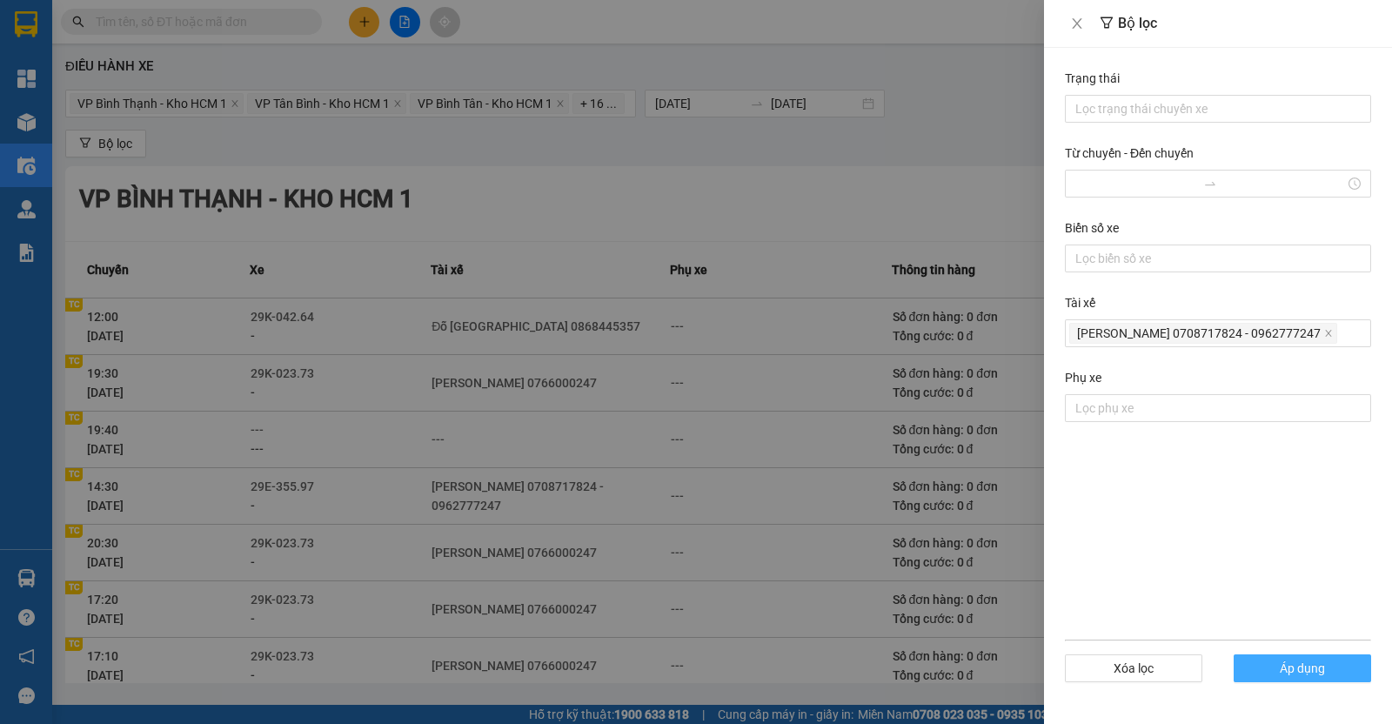
click at [1307, 668] on span "Áp dụng" at bounding box center [1302, 668] width 45 height 19
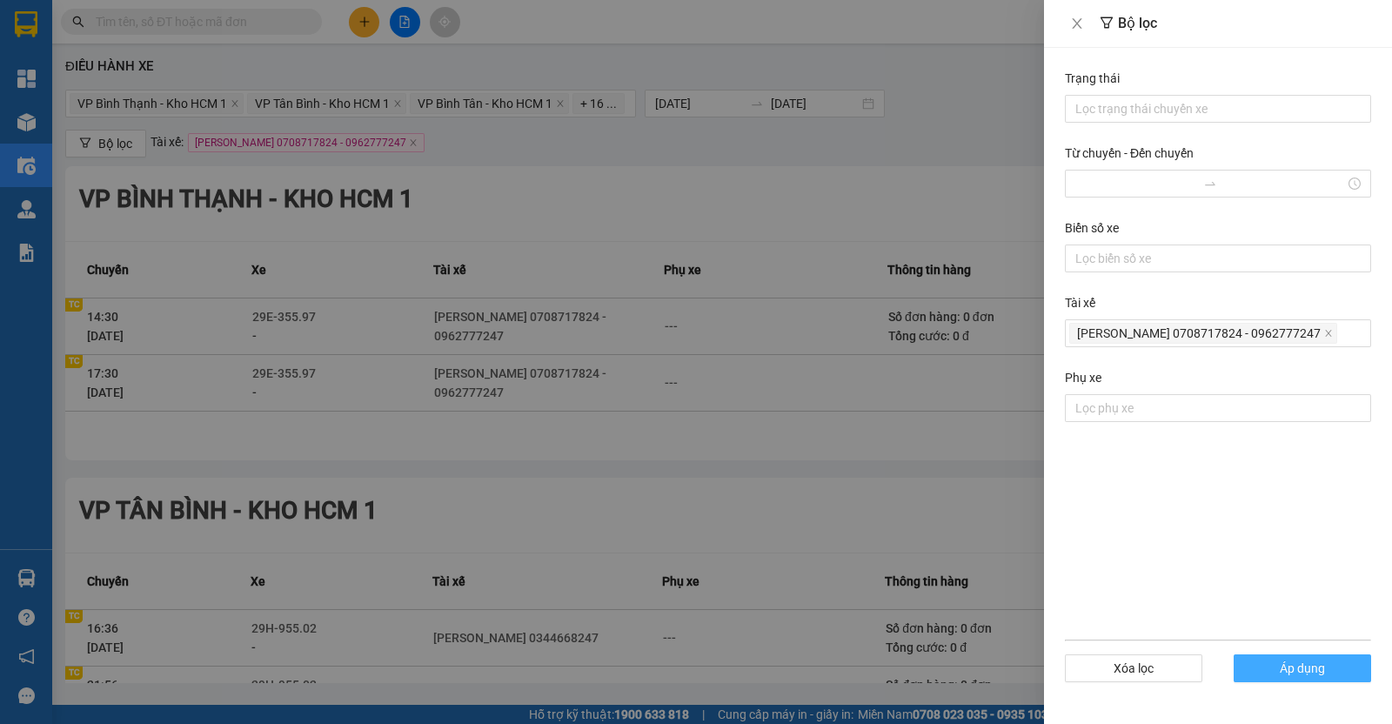
click at [1310, 674] on span "Áp dụng" at bounding box center [1302, 668] width 45 height 19
click at [757, 171] on div at bounding box center [696, 362] width 1392 height 724
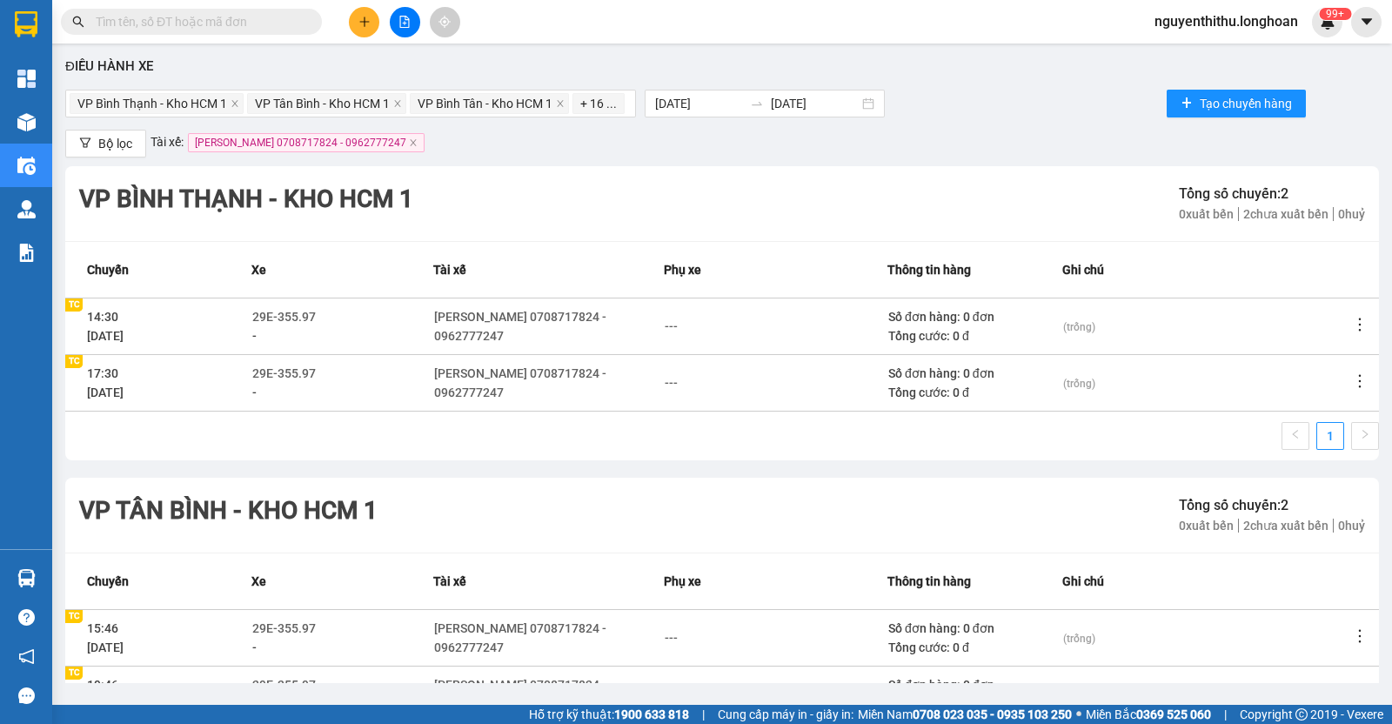
click at [625, 161] on div "Điều hành xe VP Bình Thạnh - Kho HCM 1 VP Tân Bình - Kho HCM 1 VP Bình Tân - Kh…" at bounding box center [722, 367] width 1323 height 630
click at [409, 147] on icon "close" at bounding box center [413, 142] width 9 height 9
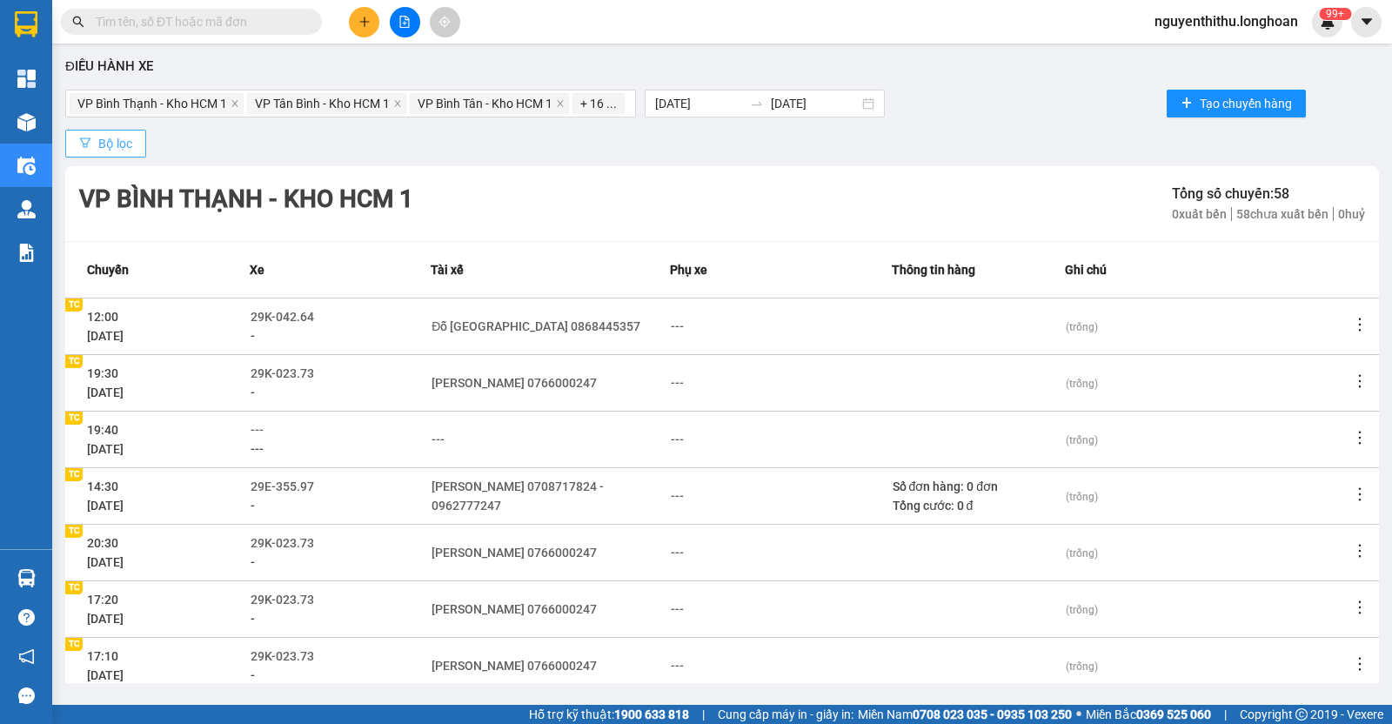
click at [135, 143] on button "Bộ lọc" at bounding box center [105, 144] width 81 height 28
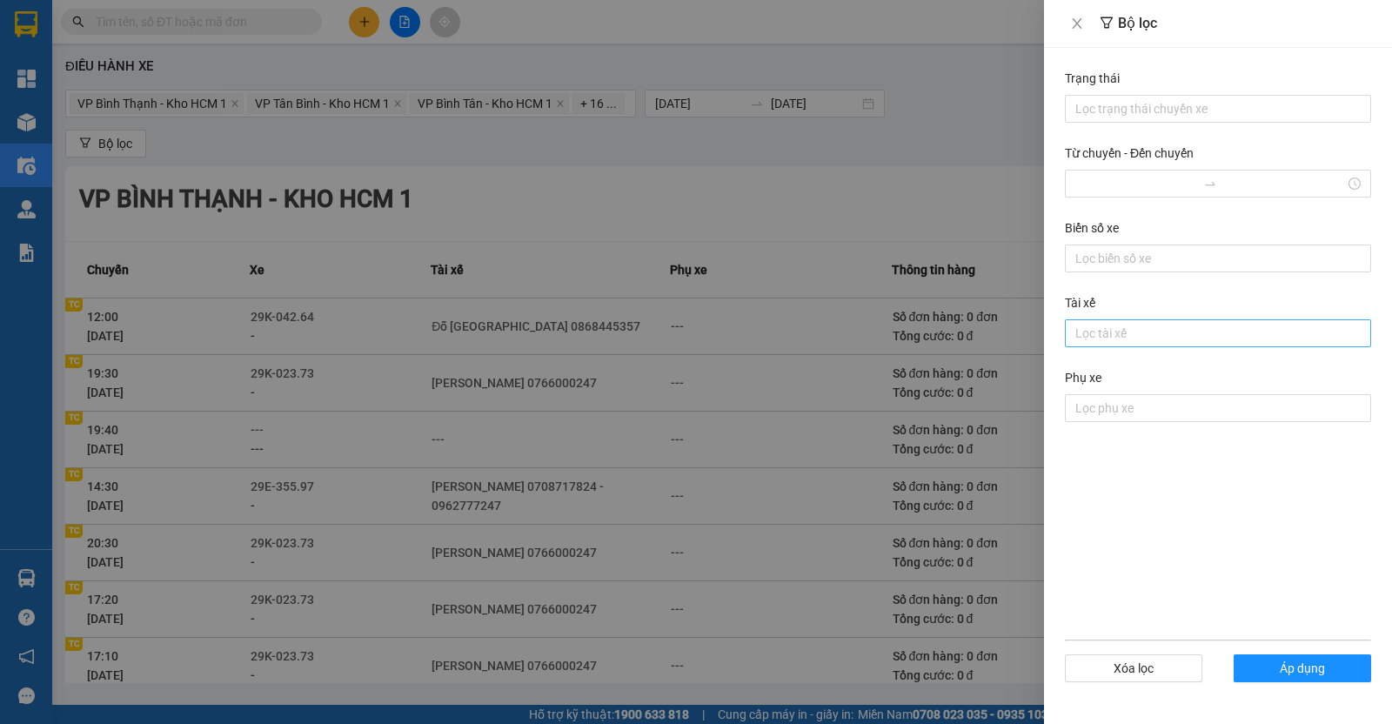
click at [1150, 332] on div at bounding box center [1219, 333] width 298 height 21
